Goal: Information Seeking & Learning: Check status

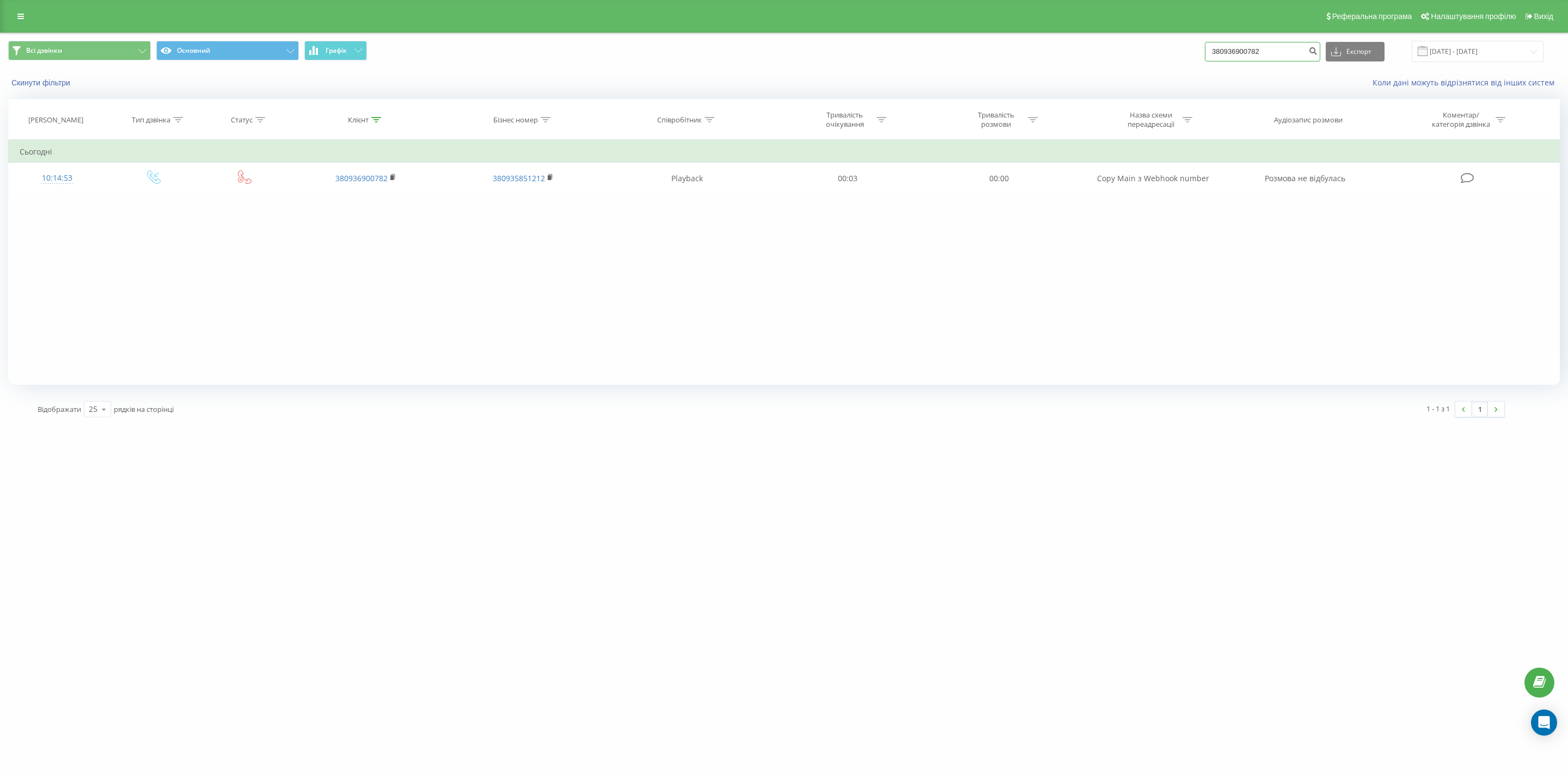
drag, startPoint x: 1293, startPoint y: 51, endPoint x: 1140, endPoint y: 33, distance: 154.1
click at [1140, 33] on div "Всі дзвінки Основний Графік 380936900782 Експорт .csv .xls .xlsx 20.05.2025 - 2…" at bounding box center [784, 52] width 1567 height 37
paste input "636888800"
type input "380636888800"
click at [1318, 49] on icon "submit" at bounding box center [1312, 49] width 9 height 7
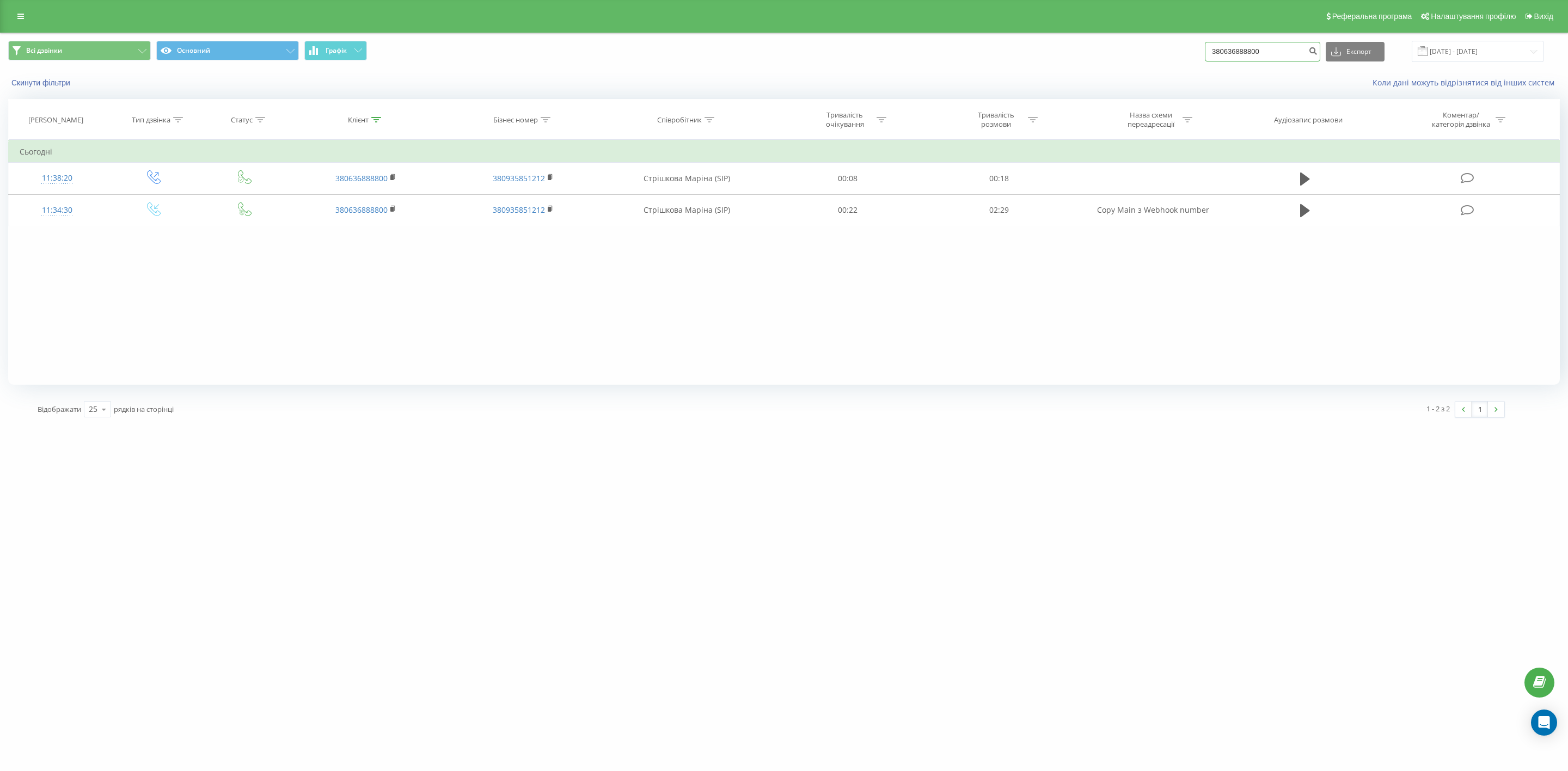
drag, startPoint x: 1279, startPoint y: 47, endPoint x: 1152, endPoint y: 43, distance: 127.1
click at [1152, 43] on div "Всі дзвінки Основний Графік 380636888800 Експорт .csv .xls .xlsx 20.05.2025 - 2…" at bounding box center [783, 51] width 1552 height 21
paste input "505073391"
type input "380505073391"
click at [1318, 48] on icon "submit" at bounding box center [1312, 49] width 9 height 7
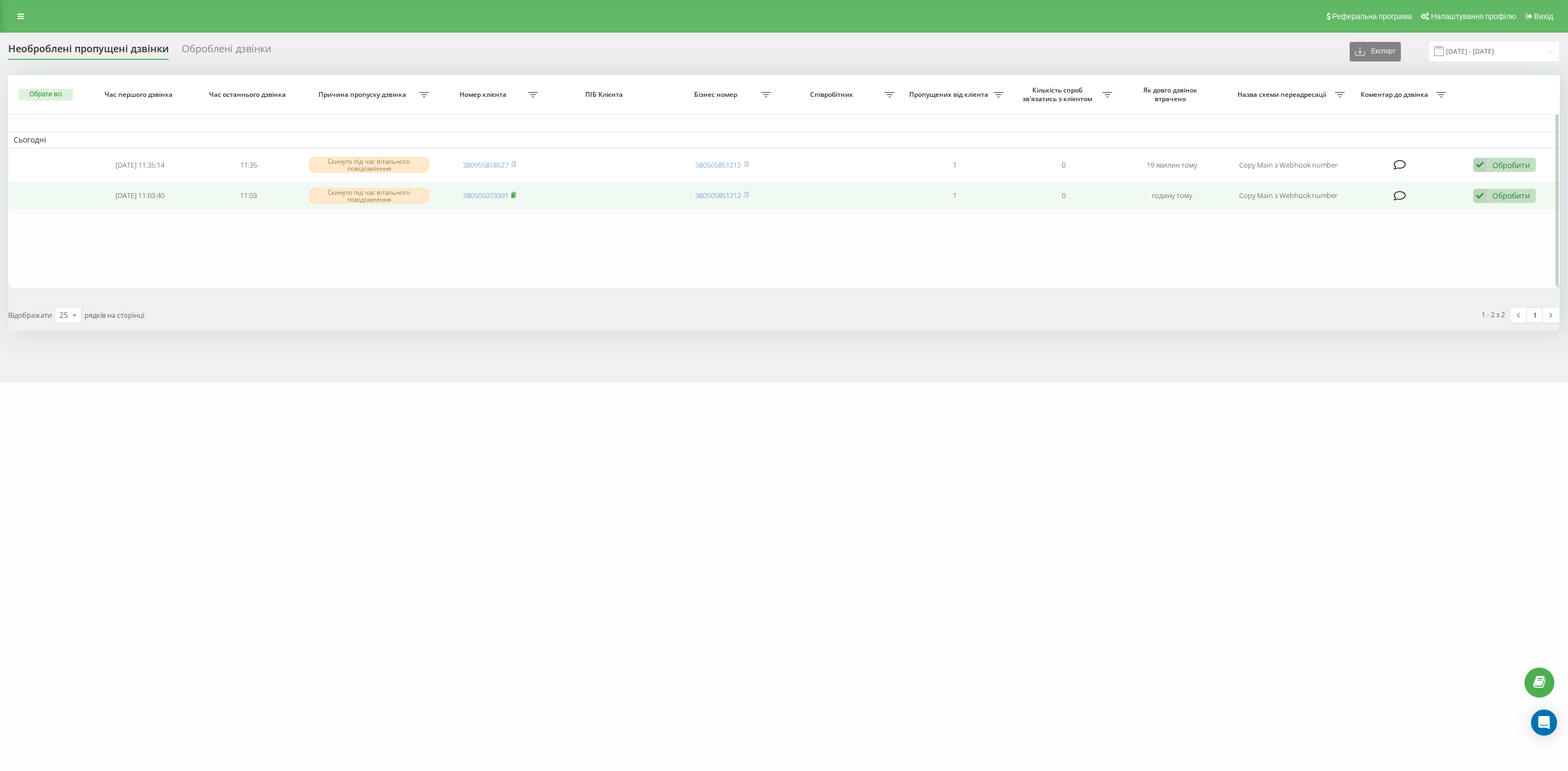
click at [513, 192] on icon at bounding box center [514, 195] width 4 height 5
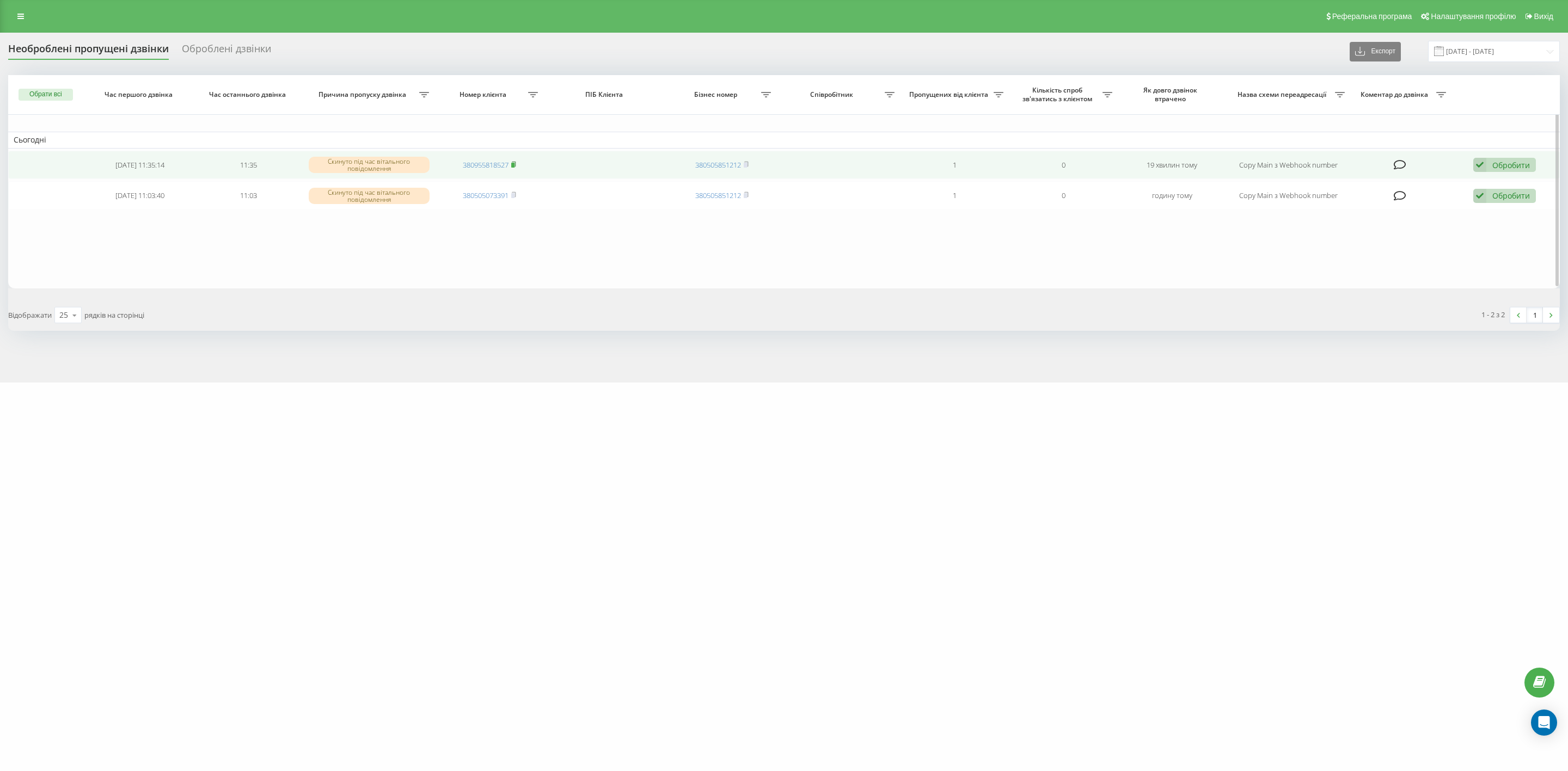
click at [514, 162] on rect at bounding box center [513, 165] width 3 height 5
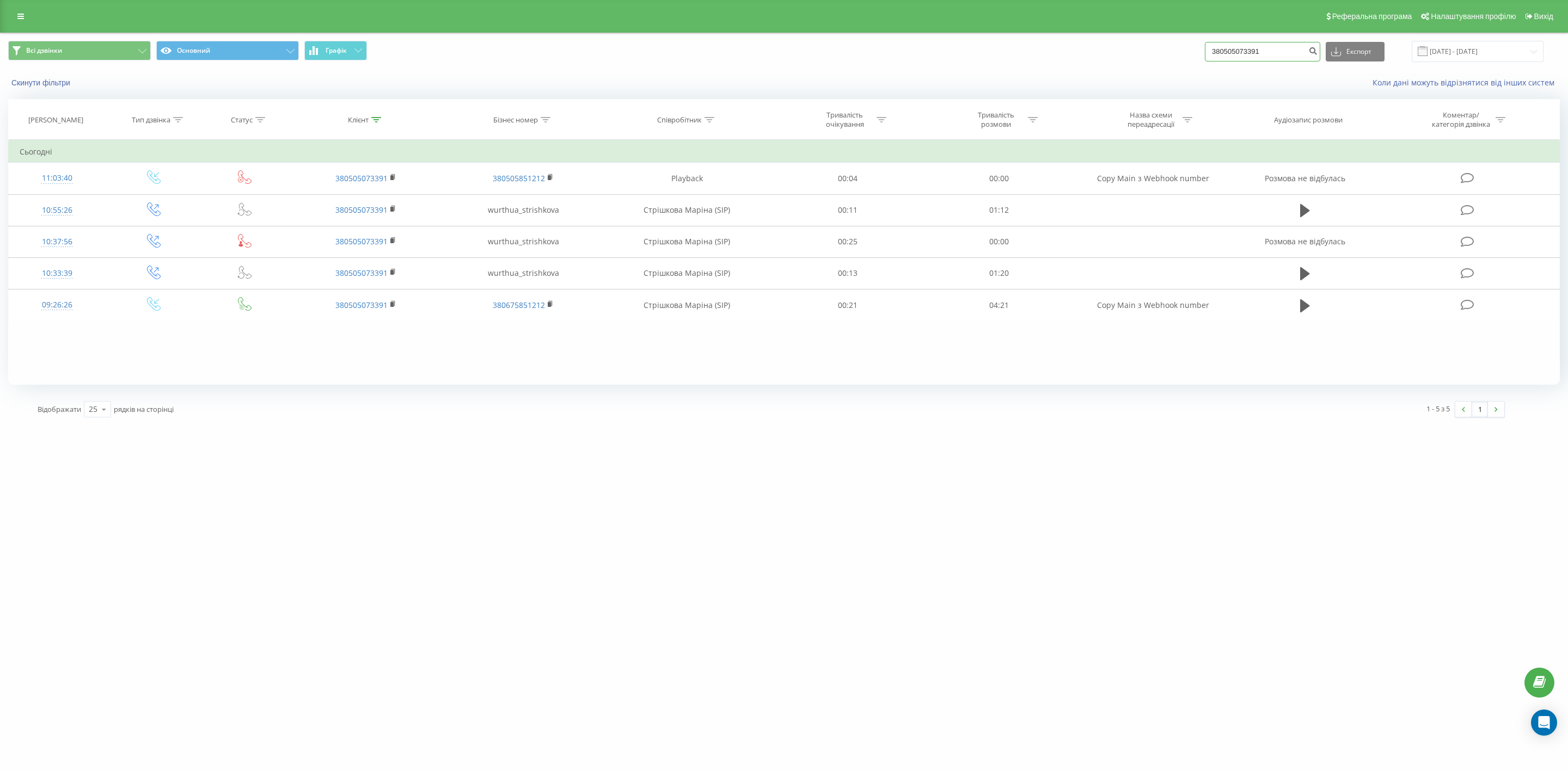
drag, startPoint x: 1281, startPoint y: 58, endPoint x: 1140, endPoint y: 55, distance: 141.0
click at [1140, 55] on div "Всі дзвінки Основний Графік 380505073391 Експорт .csv .xls .xlsx 20.05.2025 - 2…" at bounding box center [783, 51] width 1552 height 21
paste input "955818527"
type input "380955818527"
click at [1318, 46] on icon "submit" at bounding box center [1312, 49] width 9 height 7
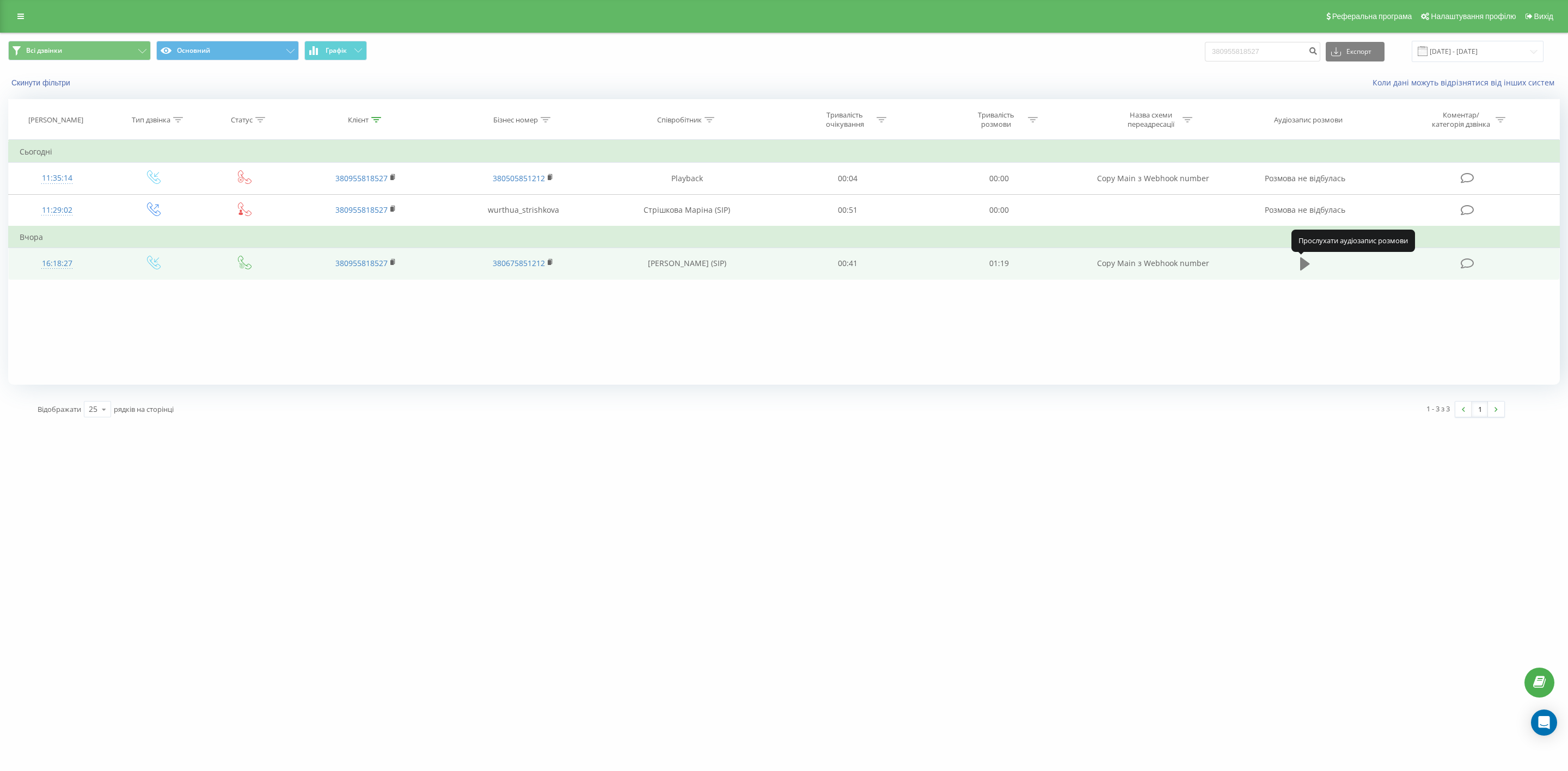
click at [1307, 260] on icon at bounding box center [1305, 263] width 10 height 15
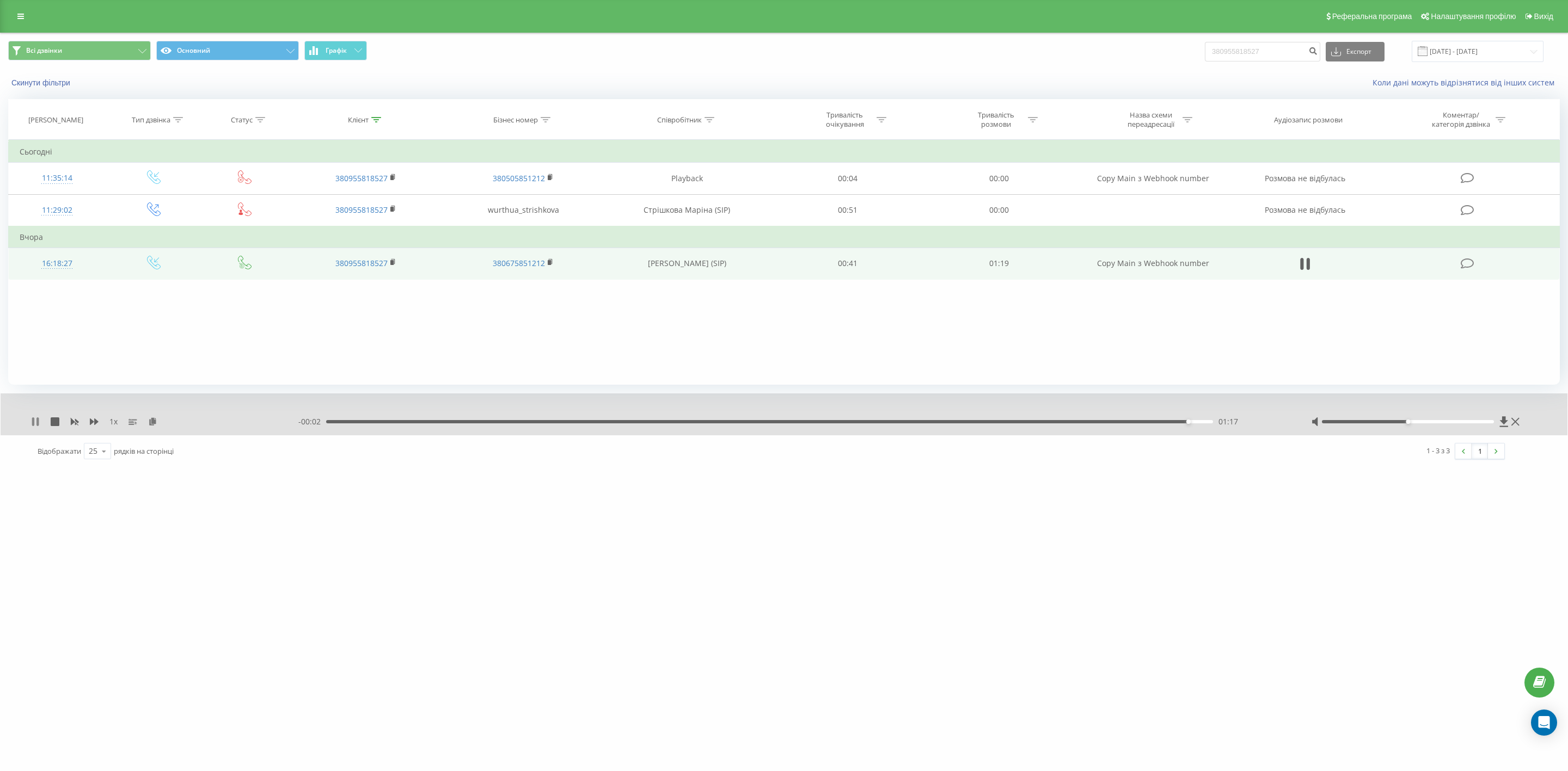
click at [33, 420] on icon at bounding box center [33, 422] width 2 height 9
